Goal: Task Accomplishment & Management: Complete application form

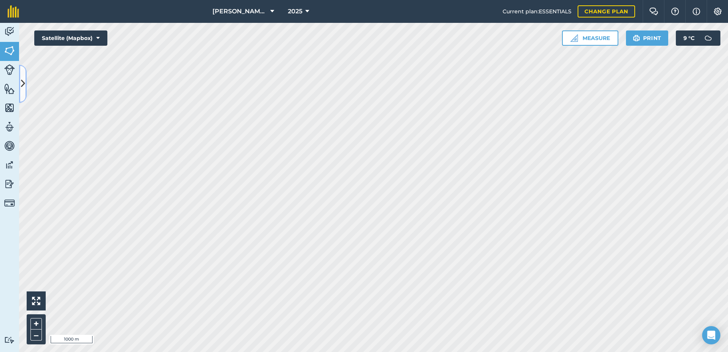
click at [22, 85] on icon at bounding box center [23, 83] width 4 height 13
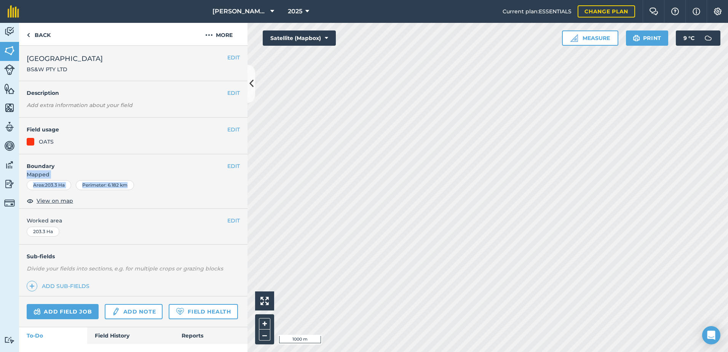
drag, startPoint x: 174, startPoint y: 176, endPoint x: 176, endPoint y: 163, distance: 13.0
click at [176, 163] on div "EDIT Boundary Mapped Area : 203.3 Ha Perimeter : 6.182 km View on map" at bounding box center [133, 181] width 229 height 55
drag, startPoint x: 176, startPoint y: 163, endPoint x: 208, endPoint y: 69, distance: 99.0
click at [208, 69] on h2 "Petherton North BS&W PTY LTD" at bounding box center [127, 63] width 201 height 20
click at [227, 164] on button "EDIT" at bounding box center [233, 166] width 13 height 8
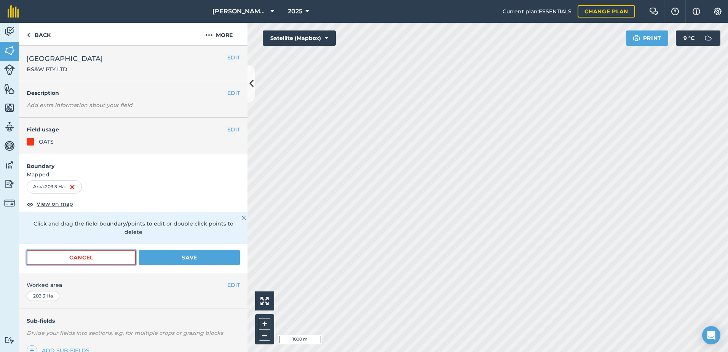
click at [114, 257] on button "Cancel" at bounding box center [81, 257] width 109 height 15
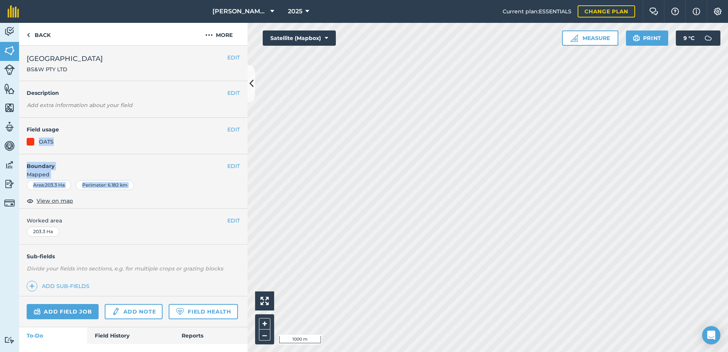
drag, startPoint x: 153, startPoint y: 198, endPoint x: 173, endPoint y: 118, distance: 82.9
click at [173, 118] on div "EDIT Petherton North BS&W PTY LTD EDIT Description Add extra information about …" at bounding box center [133, 199] width 229 height 306
drag, startPoint x: 173, startPoint y: 118, endPoint x: 158, endPoint y: 130, distance: 20.0
click at [163, 130] on h4 "Field usage" at bounding box center [127, 129] width 201 height 8
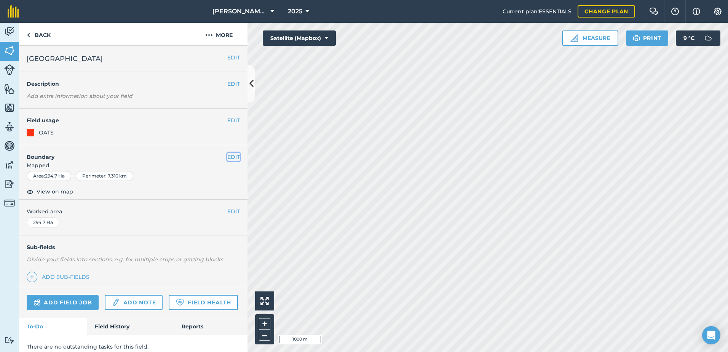
click at [227, 157] on button "EDIT" at bounding box center [233, 157] width 13 height 8
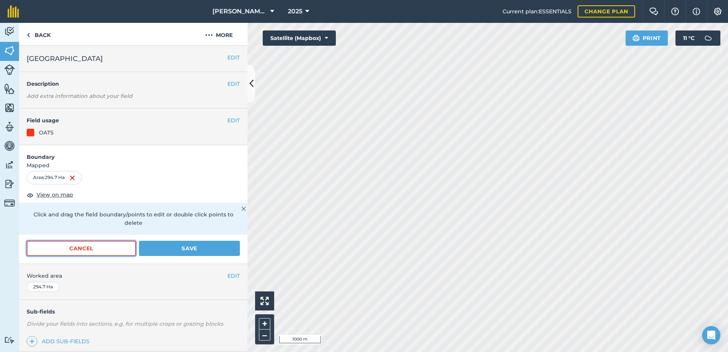
click at [94, 248] on button "Cancel" at bounding box center [81, 248] width 109 height 15
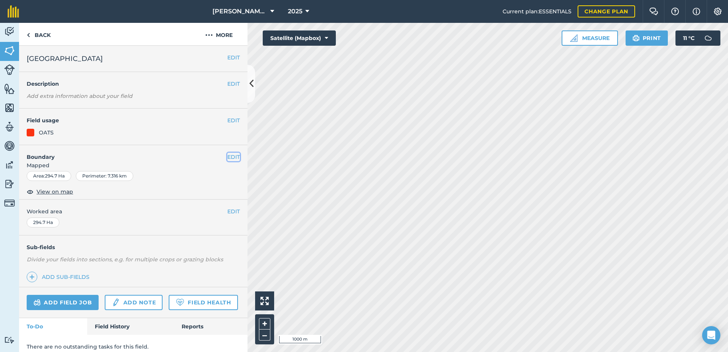
click at [227, 157] on button "EDIT" at bounding box center [233, 157] width 13 height 8
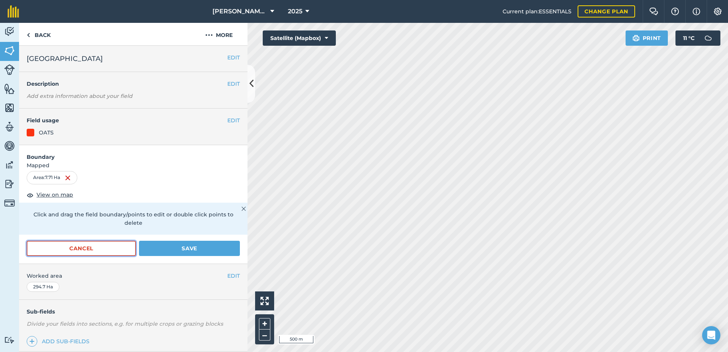
click at [124, 251] on button "Cancel" at bounding box center [81, 248] width 109 height 15
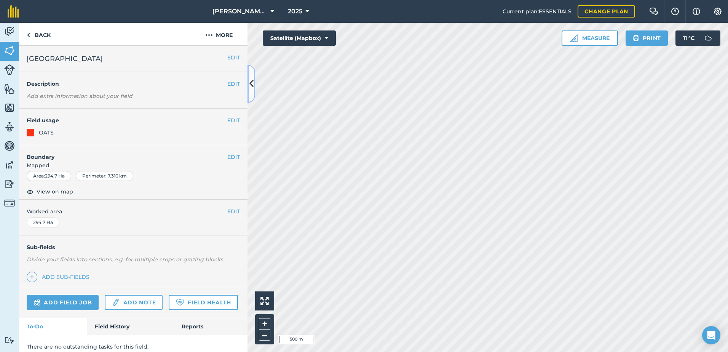
click at [252, 89] on icon at bounding box center [252, 83] width 4 height 13
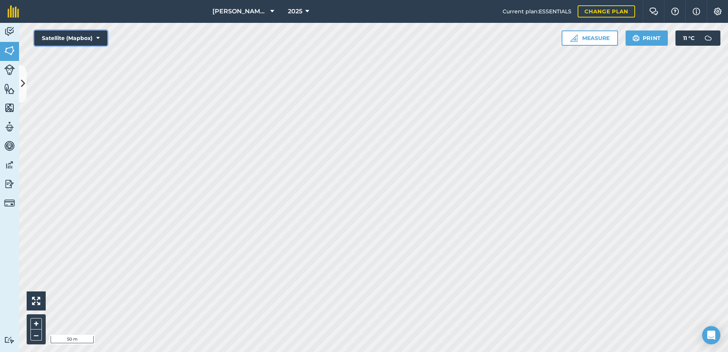
click at [98, 37] on icon at bounding box center [97, 38] width 3 height 8
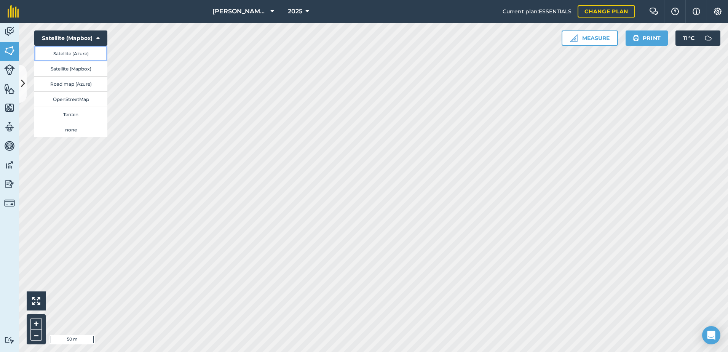
click at [91, 54] on button "Satellite (Azure)" at bounding box center [70, 53] width 73 height 15
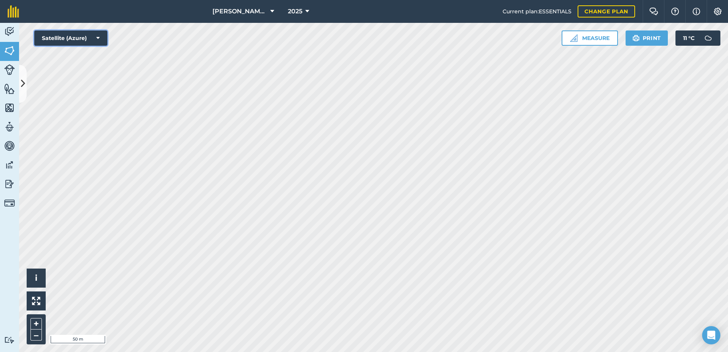
click at [98, 37] on icon at bounding box center [97, 38] width 3 height 8
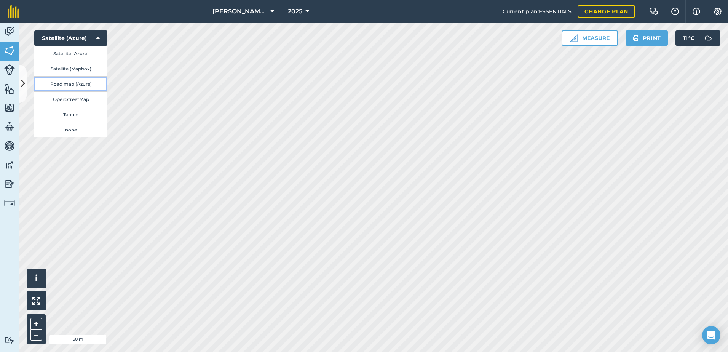
click at [94, 84] on button "Road map (Azure)" at bounding box center [70, 83] width 73 height 15
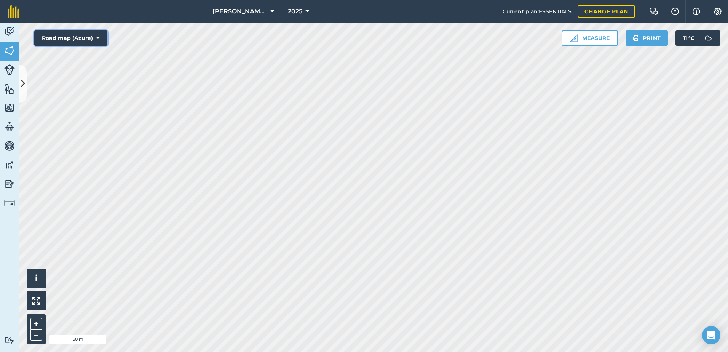
click at [98, 37] on icon at bounding box center [97, 38] width 3 height 8
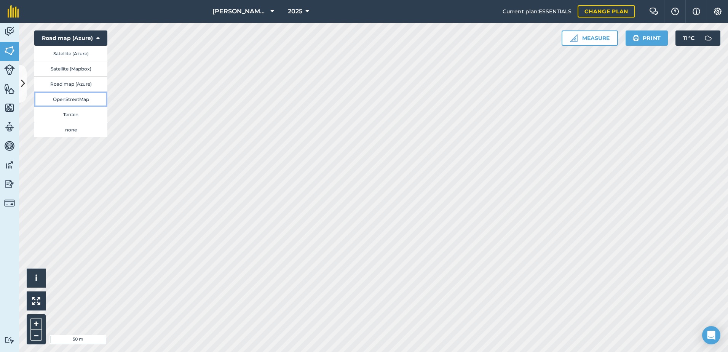
click at [94, 96] on button "OpenStreetMap" at bounding box center [70, 98] width 73 height 15
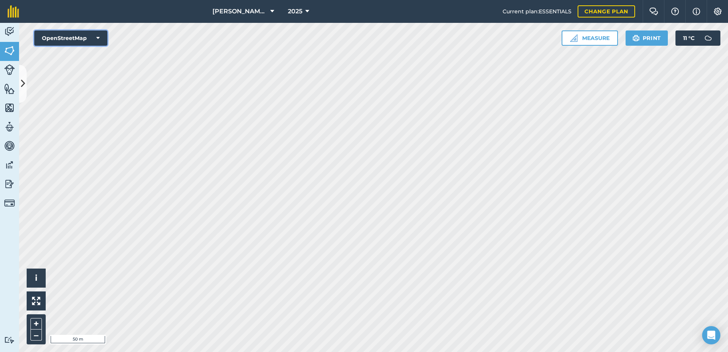
click at [99, 37] on icon at bounding box center [97, 38] width 3 height 8
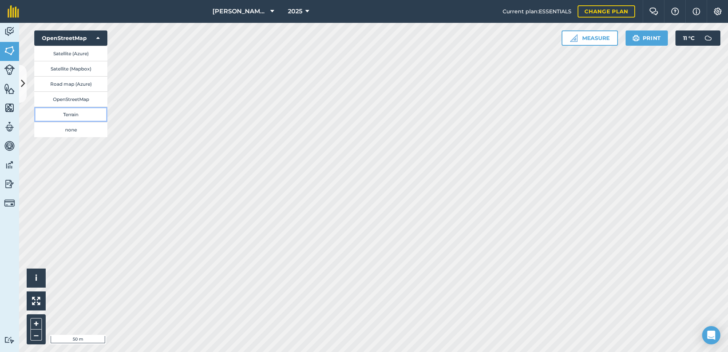
click at [85, 112] on button "Terrain" at bounding box center [70, 114] width 73 height 15
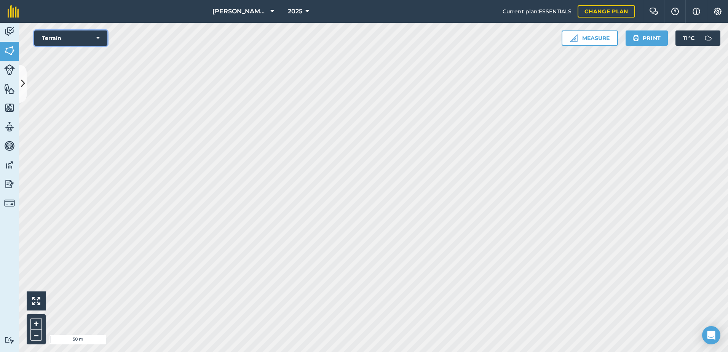
click at [98, 37] on icon at bounding box center [97, 38] width 3 height 8
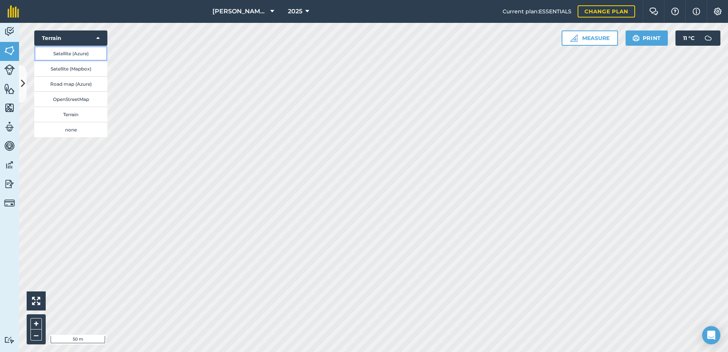
click at [67, 53] on button "Satellite (Azure)" at bounding box center [70, 53] width 73 height 15
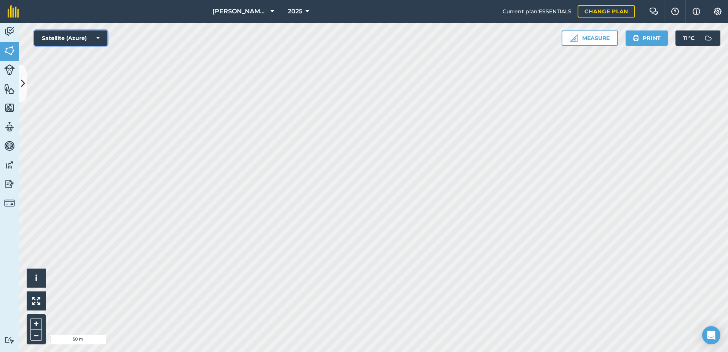
click at [98, 35] on icon at bounding box center [97, 38] width 3 height 8
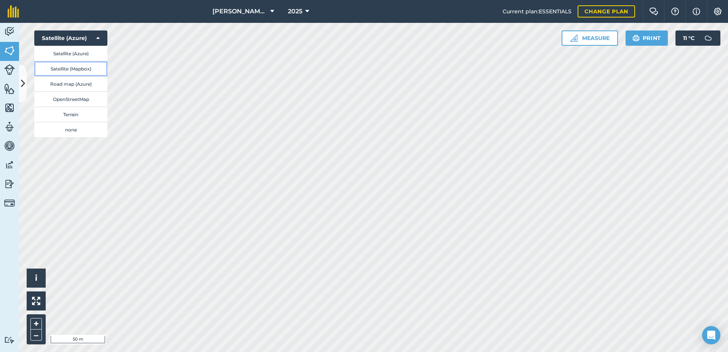
click at [95, 65] on button "Satellite (Mapbox)" at bounding box center [70, 68] width 73 height 15
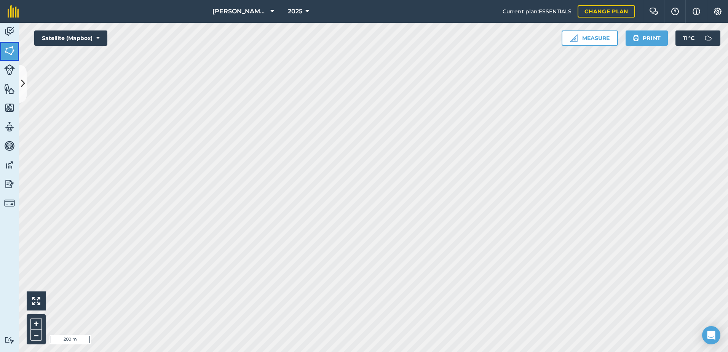
click at [9, 50] on img at bounding box center [9, 50] width 11 height 11
drag, startPoint x: 22, startPoint y: 85, endPoint x: 34, endPoint y: 85, distance: 11.8
click at [22, 85] on icon at bounding box center [23, 83] width 4 height 13
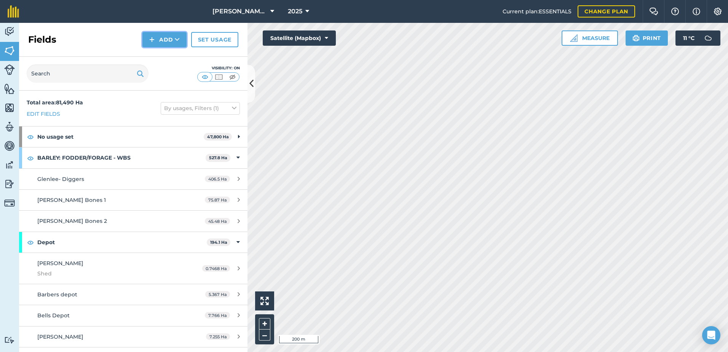
click at [165, 39] on button "Add" at bounding box center [164, 39] width 44 height 15
click at [165, 53] on link "Draw" at bounding box center [165, 56] width 42 height 17
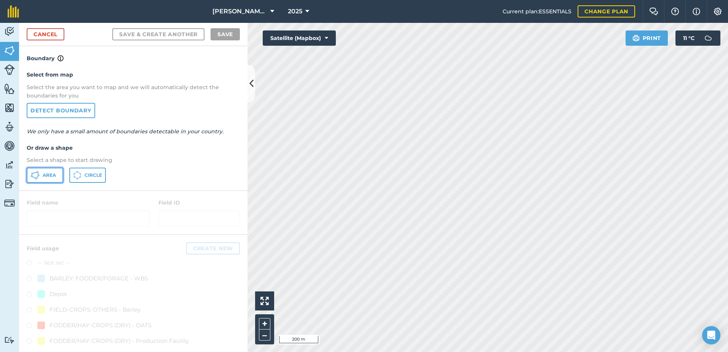
click at [50, 174] on span "Area" at bounding box center [49, 175] width 13 height 6
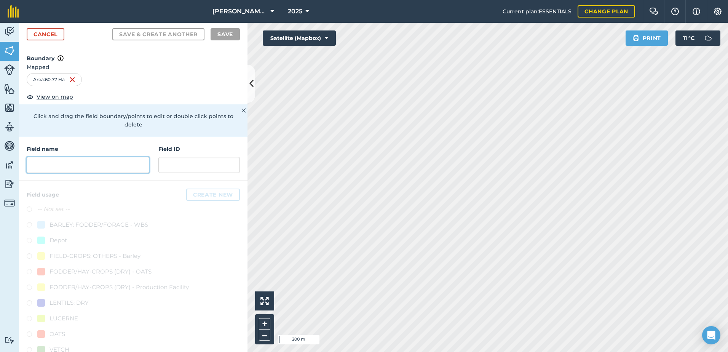
click at [63, 165] on input "text" at bounding box center [88, 165] width 123 height 16
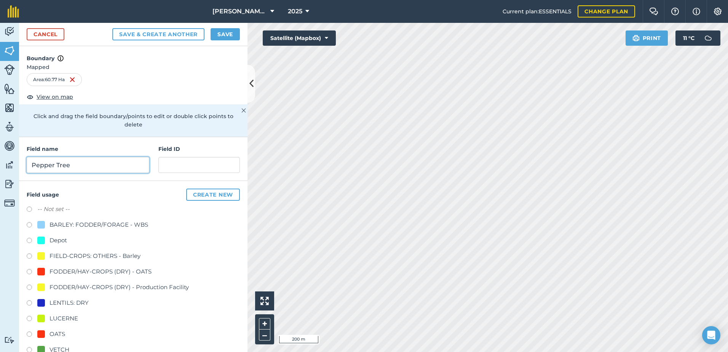
type input "Pepper Tree"
click at [163, 161] on input "text" at bounding box center [199, 165] width 82 height 16
type input "BS&W Pty Ltd"
click at [219, 33] on button "Save" at bounding box center [225, 34] width 29 height 12
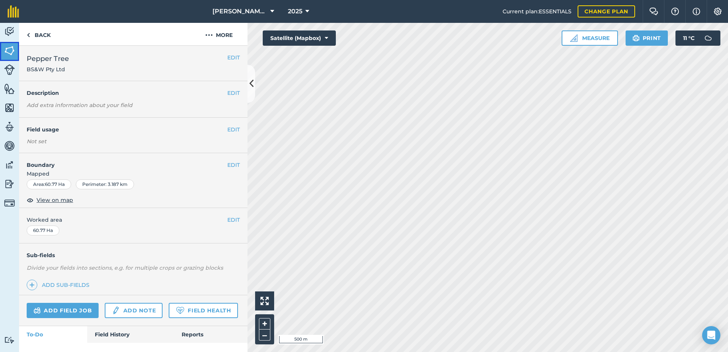
click at [8, 47] on img at bounding box center [9, 50] width 11 height 11
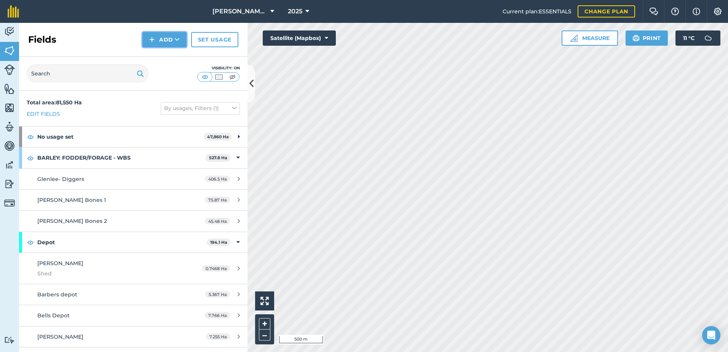
click at [167, 36] on button "Add" at bounding box center [164, 39] width 44 height 15
click at [166, 56] on link "Draw" at bounding box center [165, 56] width 42 height 17
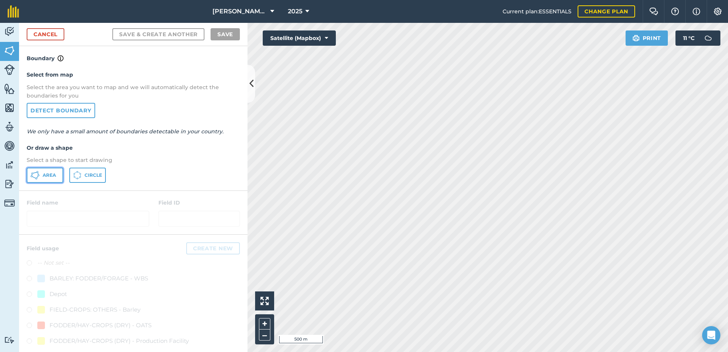
click at [43, 174] on span "Area" at bounding box center [49, 175] width 13 height 6
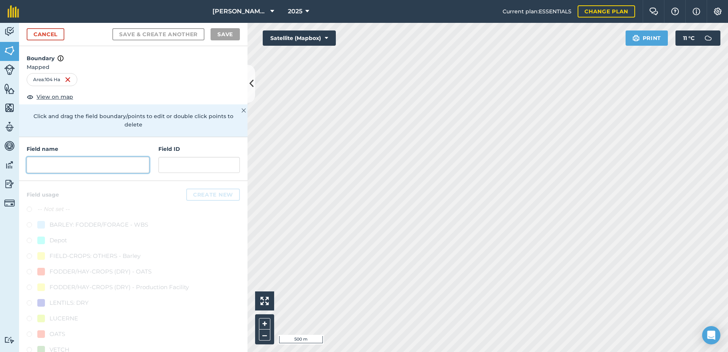
click at [45, 167] on input "text" at bounding box center [88, 165] width 123 height 16
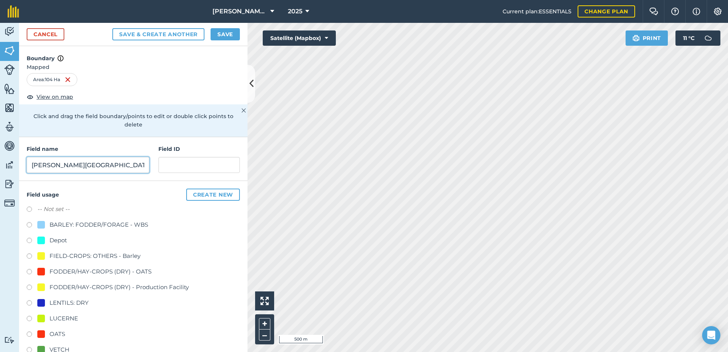
click at [49, 165] on input "[PERSON_NAME][GEOGRAPHIC_DATA]" at bounding box center [88, 165] width 123 height 16
click at [49, 164] on input "[PERSON_NAME][GEOGRAPHIC_DATA]" at bounding box center [88, 165] width 123 height 16
click at [106, 167] on input "[PERSON_NAME][GEOGRAPHIC_DATA][PERSON_NAME]" at bounding box center [88, 165] width 123 height 16
type input "[PERSON_NAME][GEOGRAPHIC_DATA][PERSON_NAME]"
click at [165, 163] on input "text" at bounding box center [199, 165] width 82 height 16
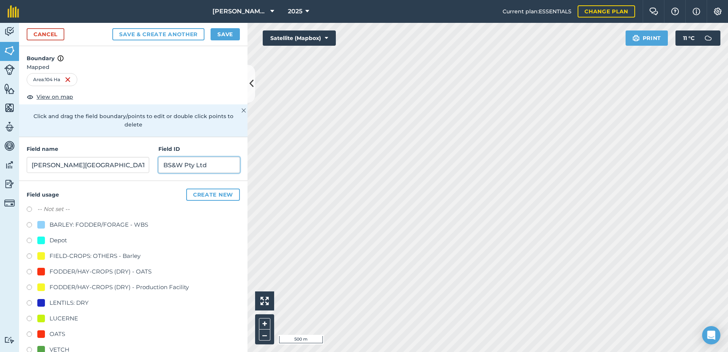
type input "BS&W Pty Ltd"
click at [226, 35] on button "Save" at bounding box center [225, 34] width 29 height 12
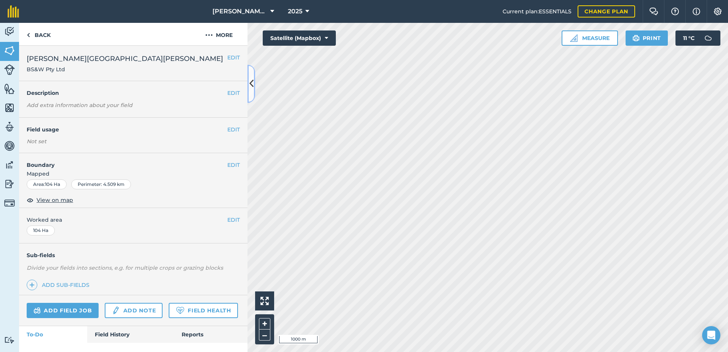
click at [250, 83] on icon at bounding box center [252, 83] width 4 height 13
